Goal: Task Accomplishment & Management: Manage account settings

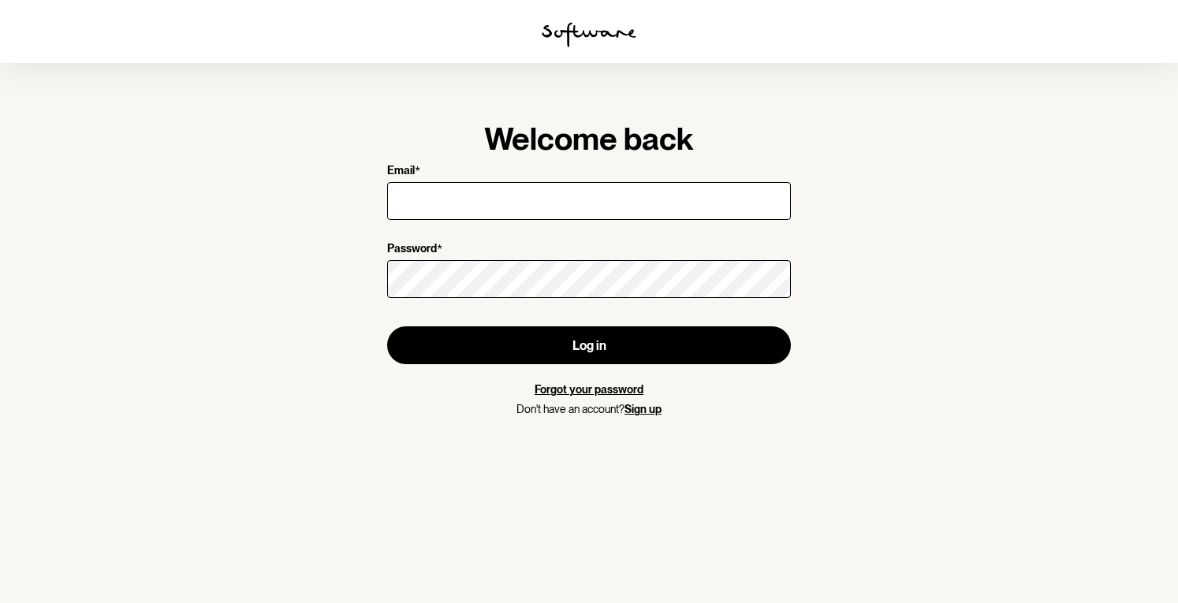
type input "[EMAIL_ADDRESS][DOMAIN_NAME]"
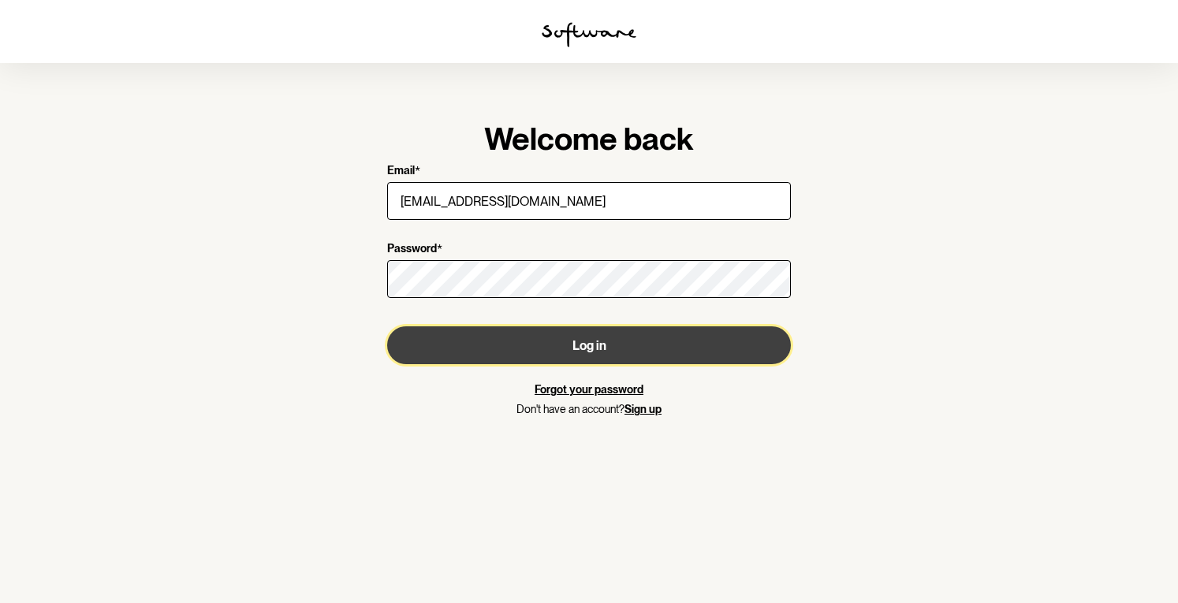
click at [531, 337] on button "Log in" at bounding box center [589, 345] width 404 height 38
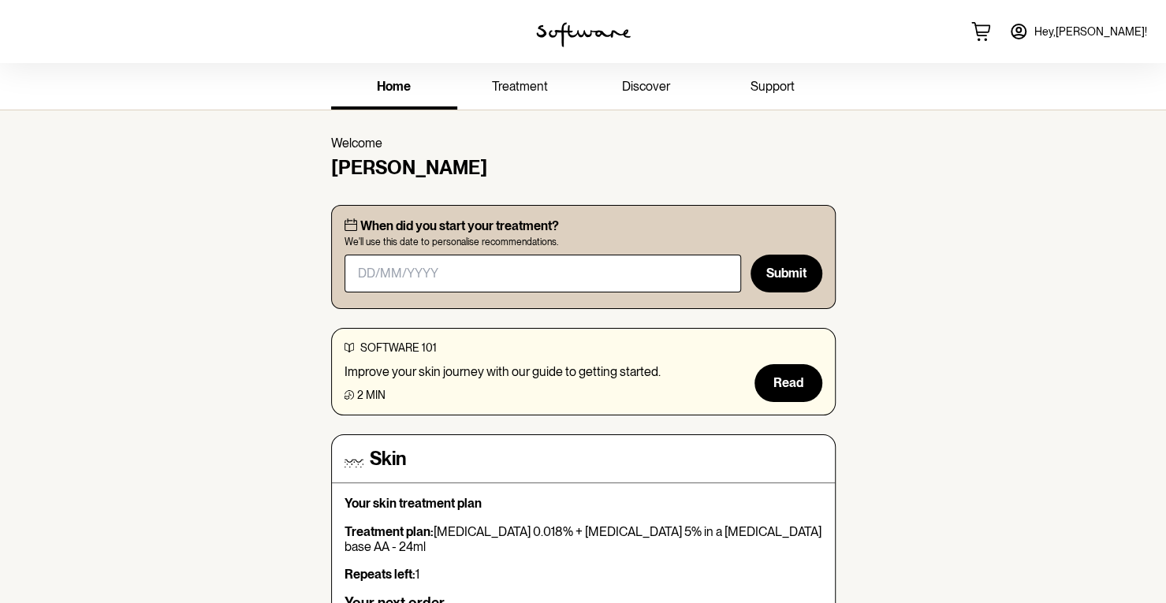
click at [1064, 33] on span "Hey, [PERSON_NAME] !" at bounding box center [1090, 31] width 113 height 13
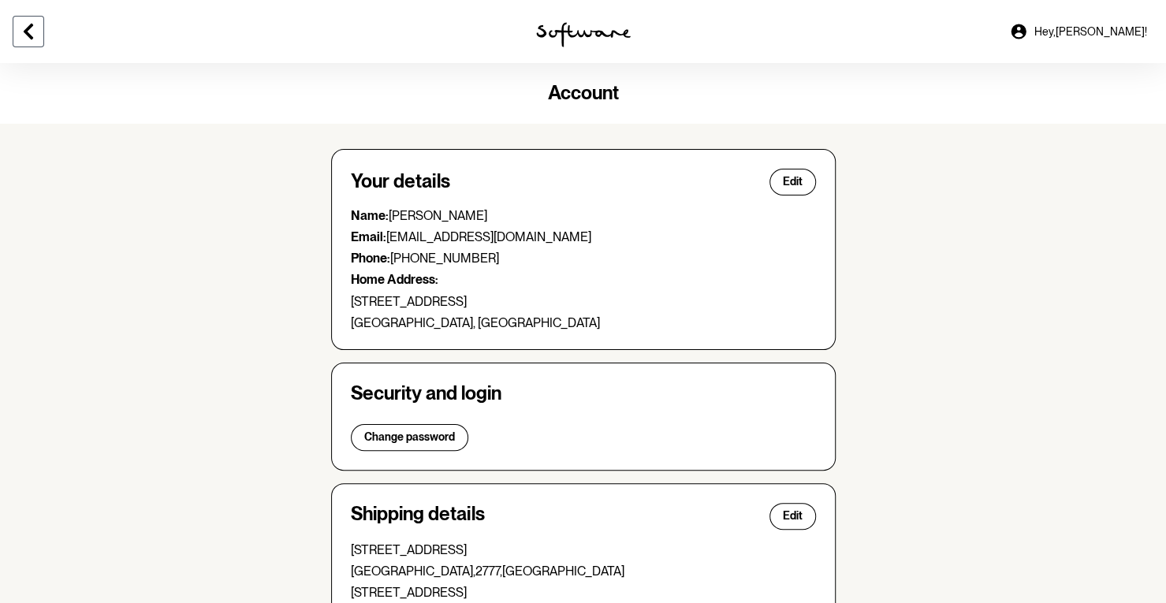
click at [35, 25] on icon at bounding box center [28, 31] width 19 height 19
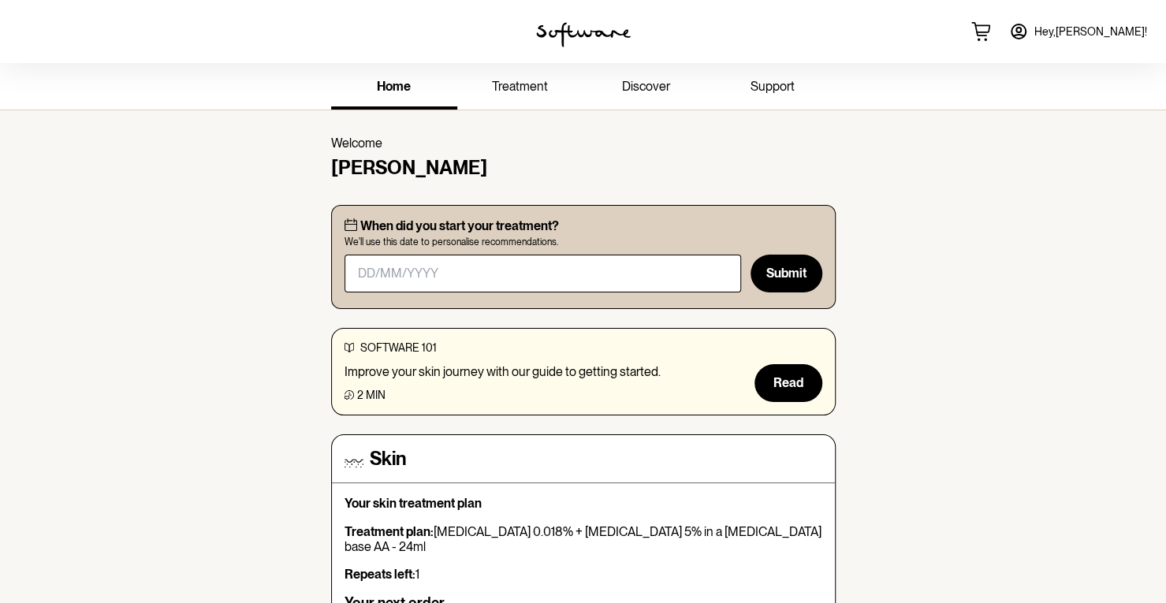
click at [746, 77] on link "support" at bounding box center [772, 87] width 126 height 43
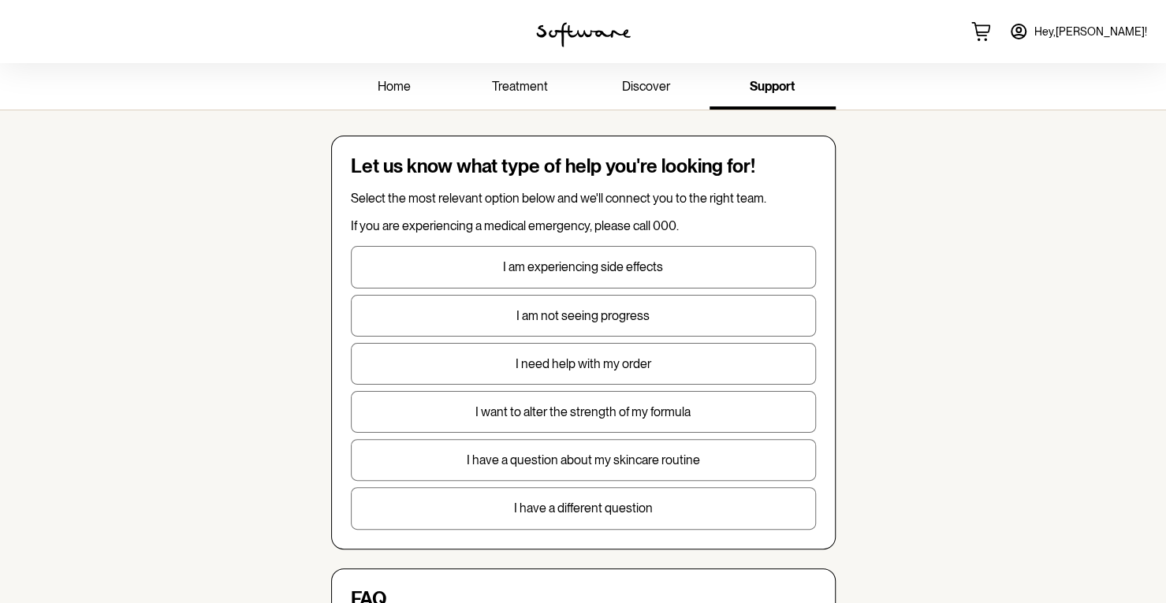
click at [536, 89] on span "treatment" at bounding box center [520, 86] width 56 height 15
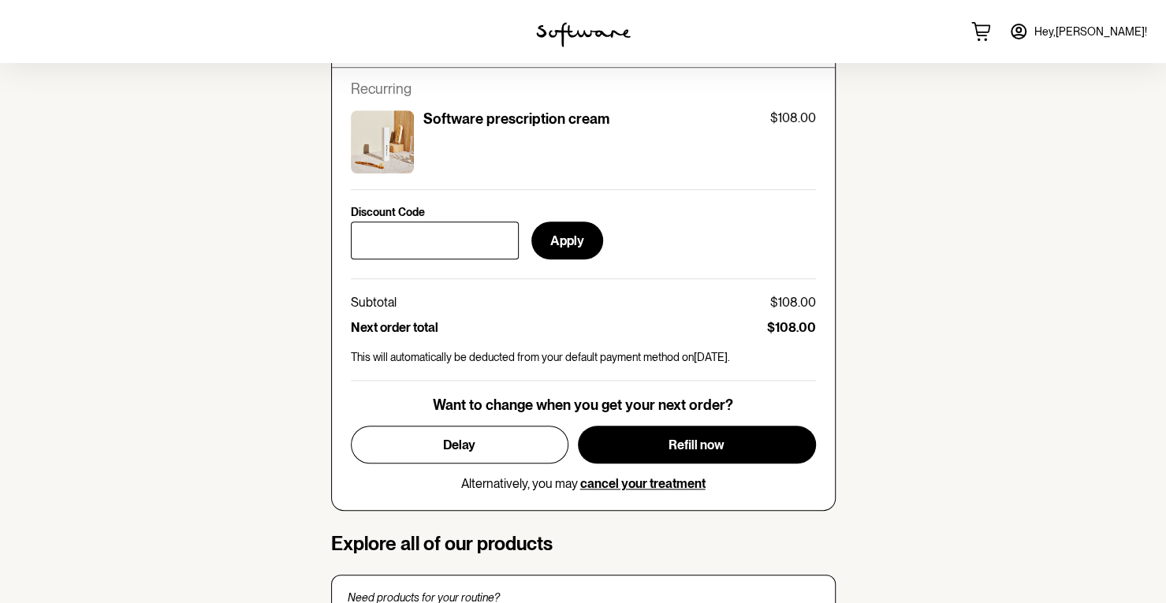
scroll to position [629, 0]
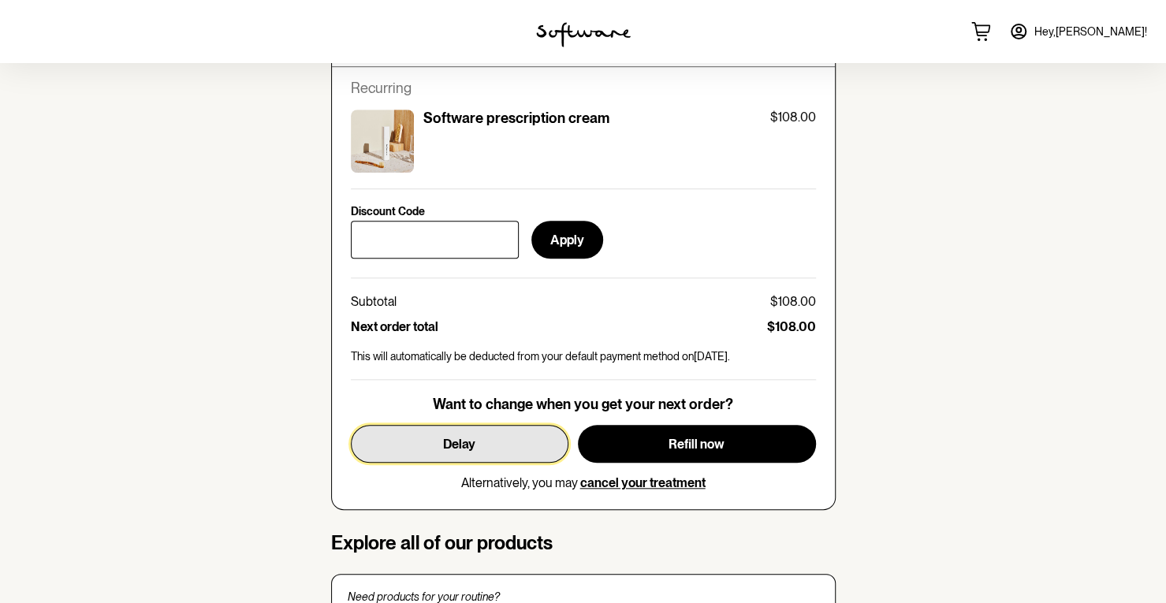
click at [471, 431] on button "Delay" at bounding box center [460, 444] width 218 height 38
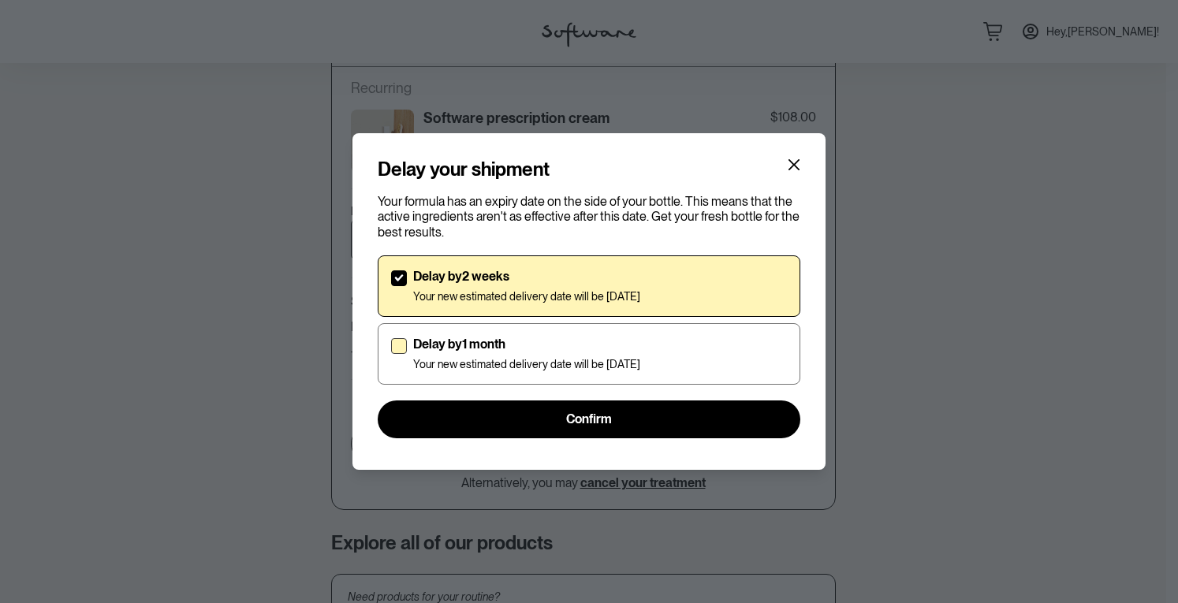
click at [418, 346] on p "Delay by 1 month" at bounding box center [526, 344] width 227 height 15
click at [391, 353] on input "Delay by 1 month Your new estimated delivery date will be [DATE]" at bounding box center [390, 353] width 1 height 1
checkbox input "true"
checkbox input "false"
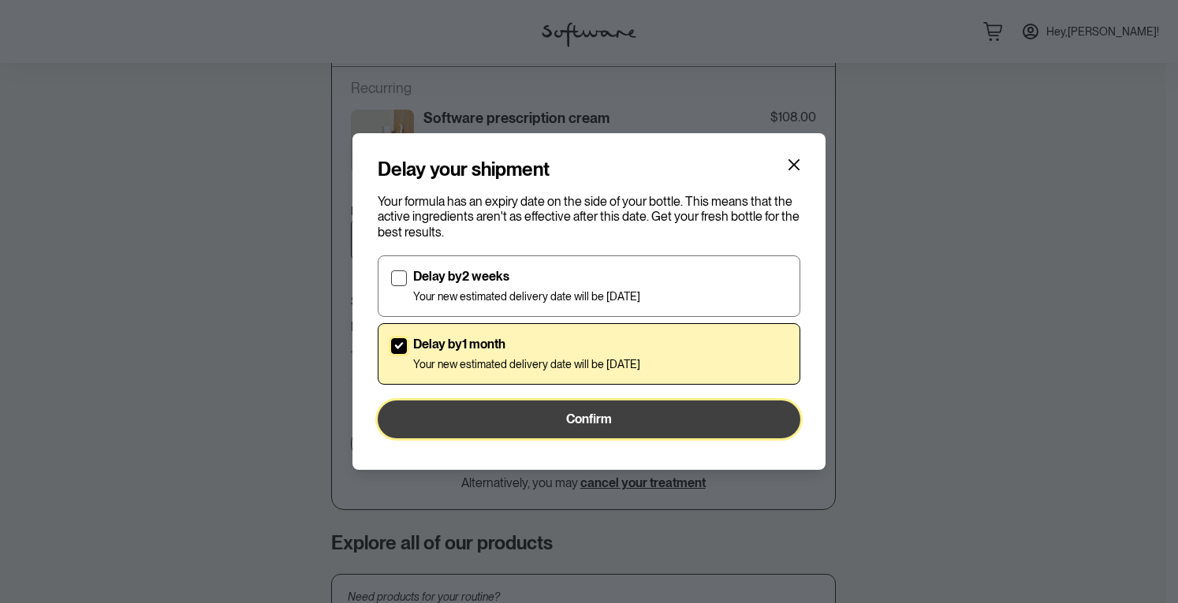
click at [476, 420] on button "Confirm" at bounding box center [589, 419] width 423 height 38
